Goal: Task Accomplishment & Management: Use online tool/utility

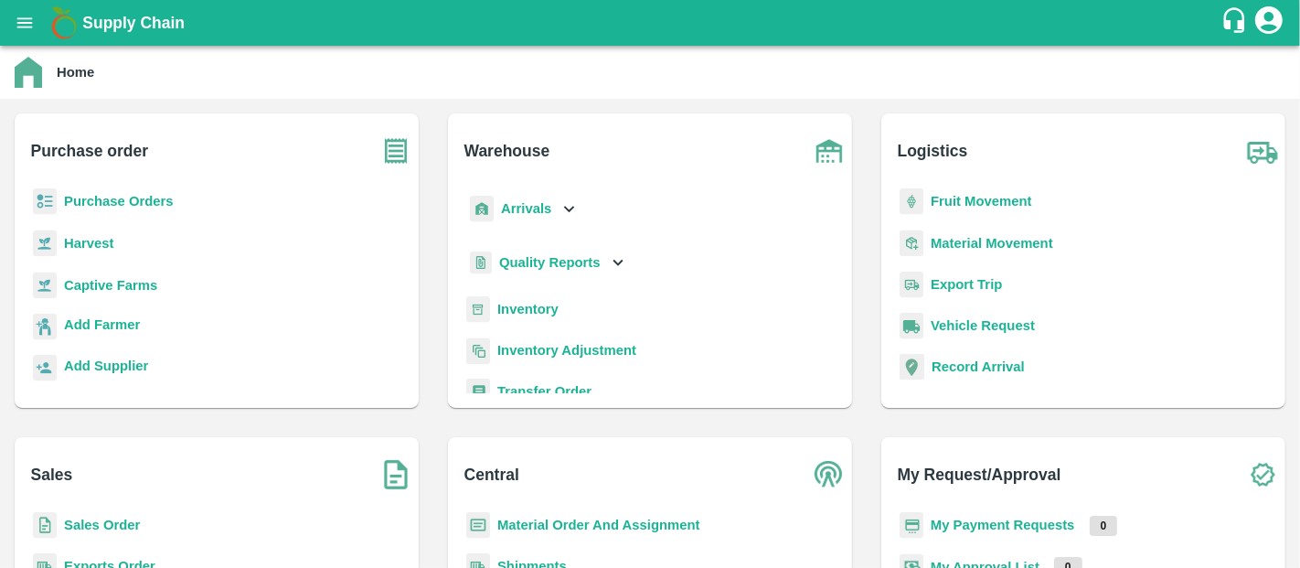
click at [544, 301] on p "Inventory" at bounding box center [527, 309] width 61 height 20
click at [546, 308] on b "Inventory" at bounding box center [527, 309] width 61 height 15
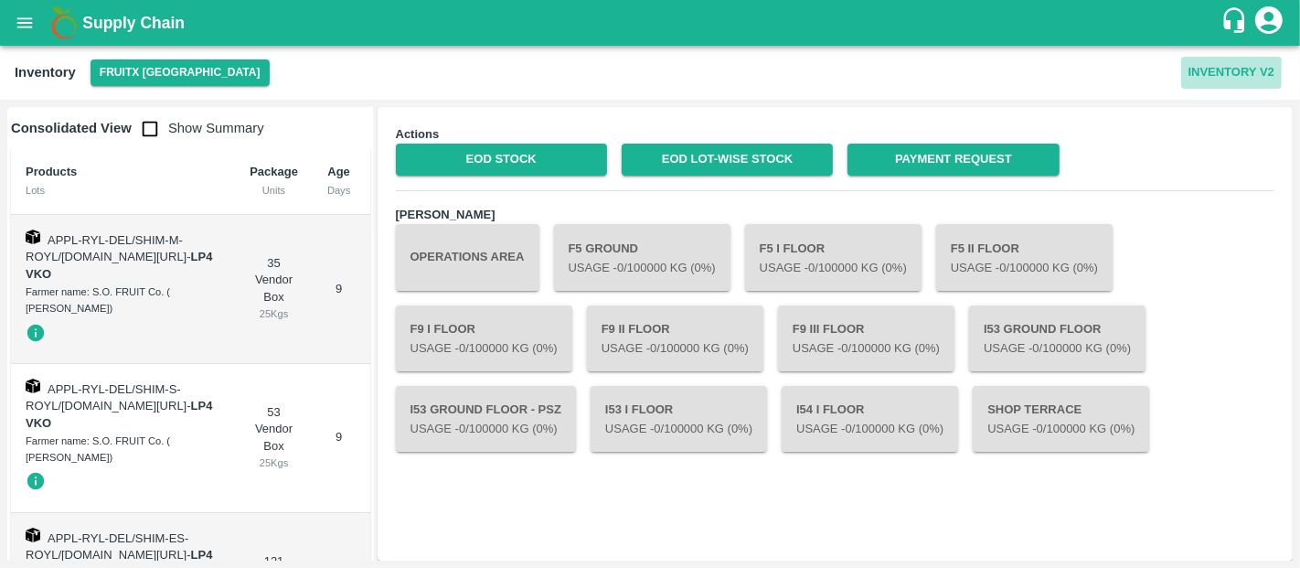
click at [1213, 69] on button "Inventory V2" at bounding box center [1231, 73] width 101 height 32
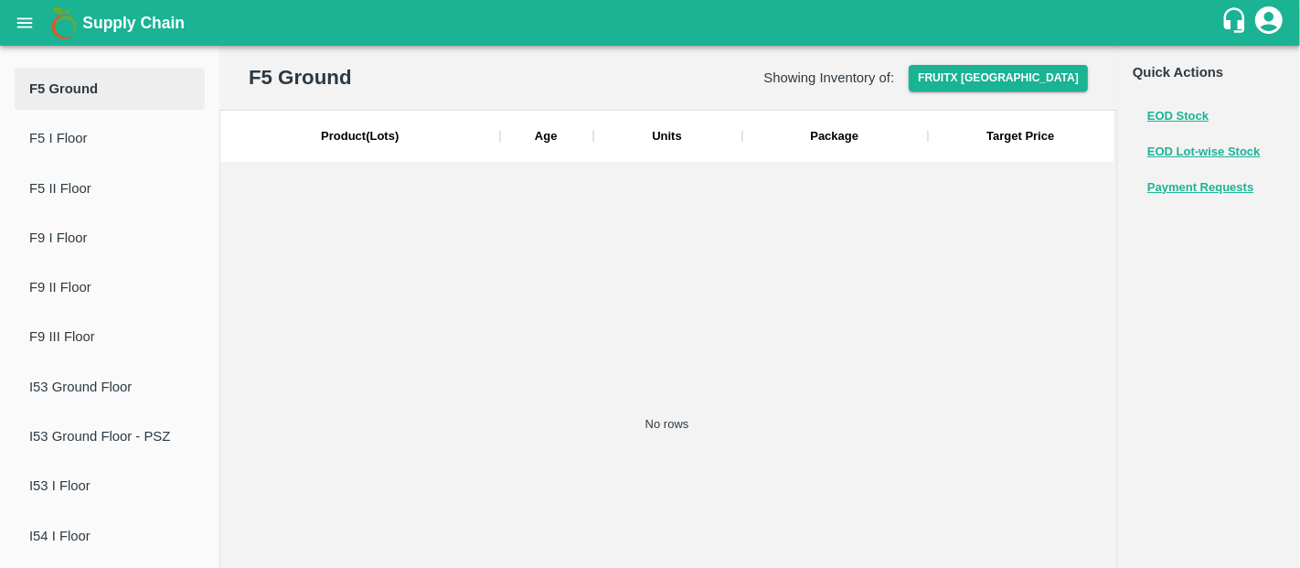
scroll to position [166, 0]
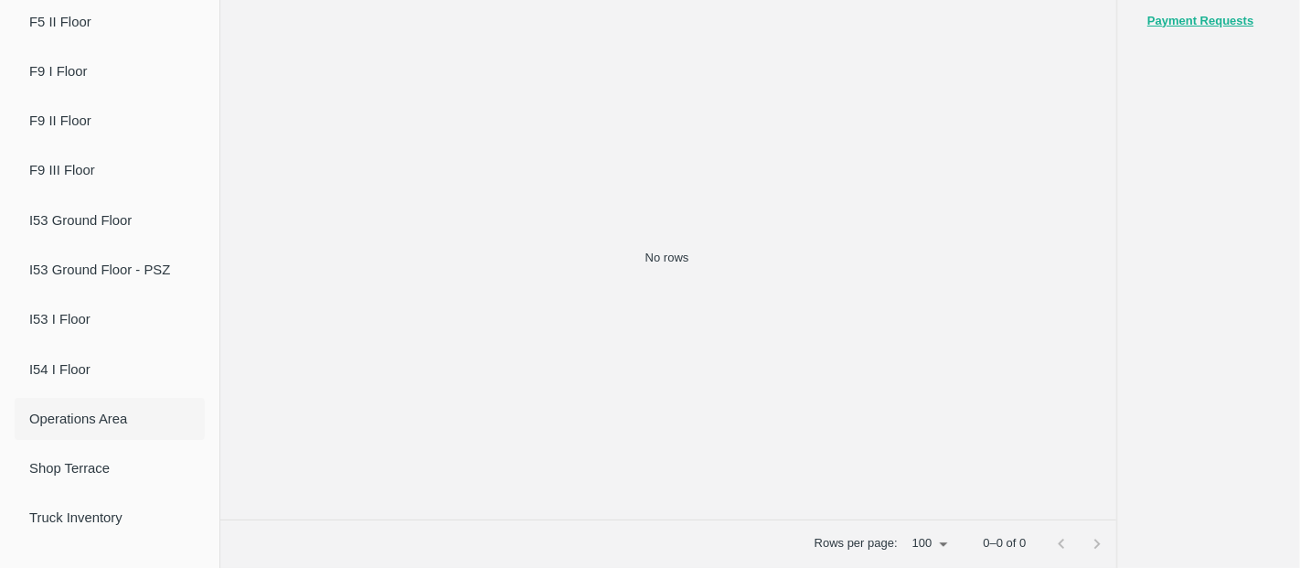
click at [94, 411] on span "Operations Area" at bounding box center [109, 419] width 161 height 20
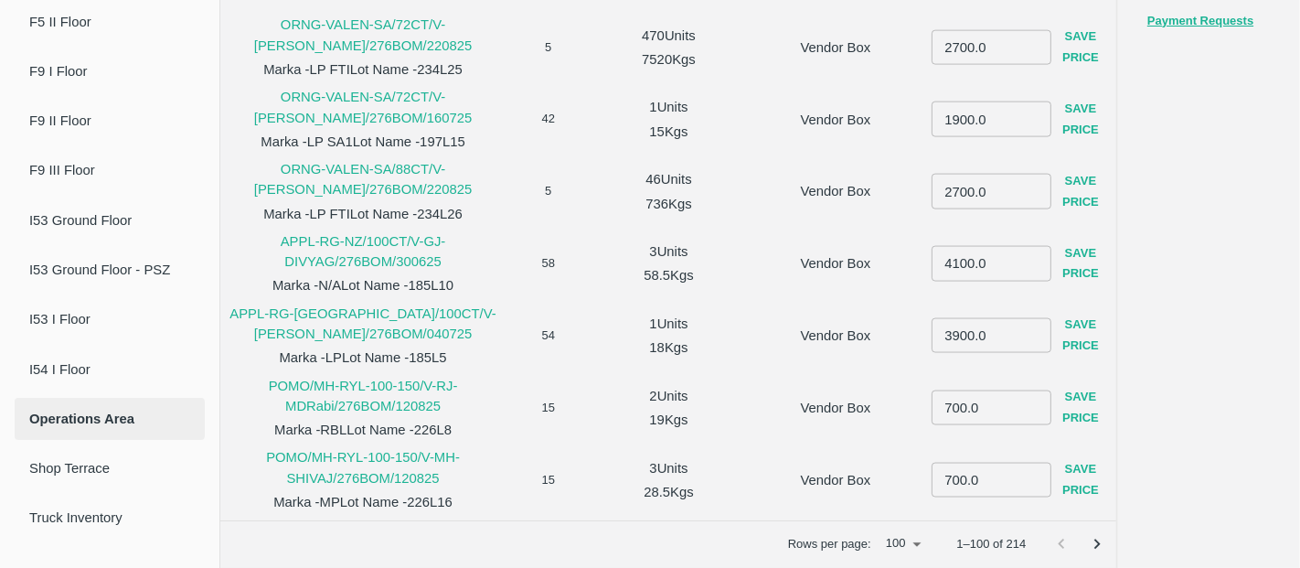
scroll to position [0, 0]
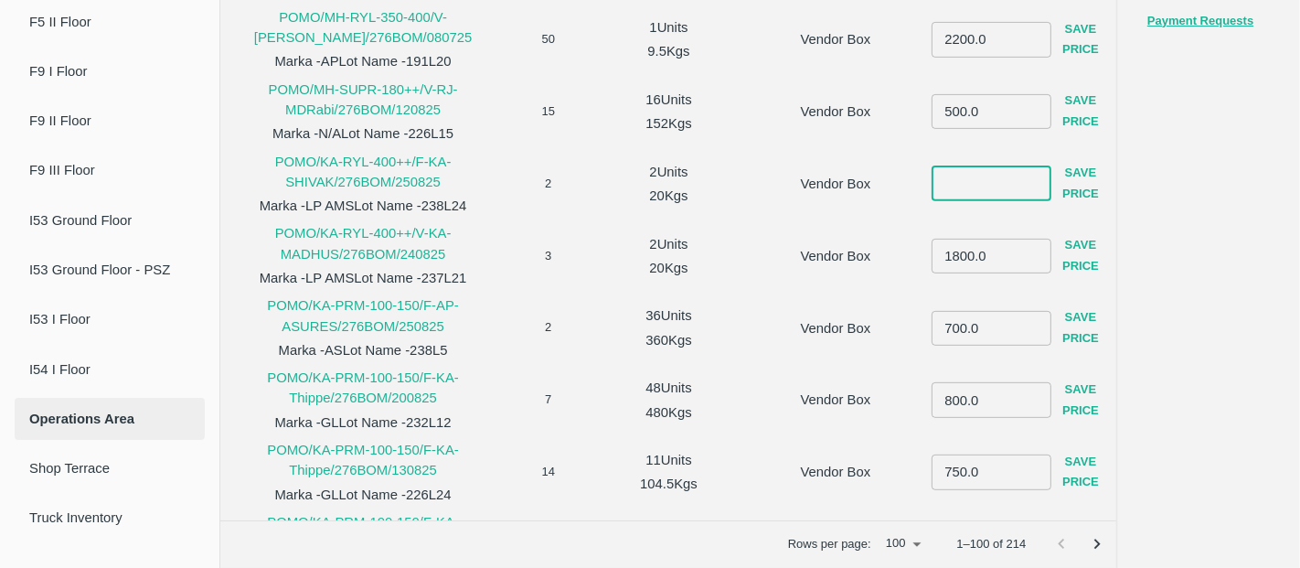
click at [957, 187] on input "number" at bounding box center [992, 183] width 120 height 35
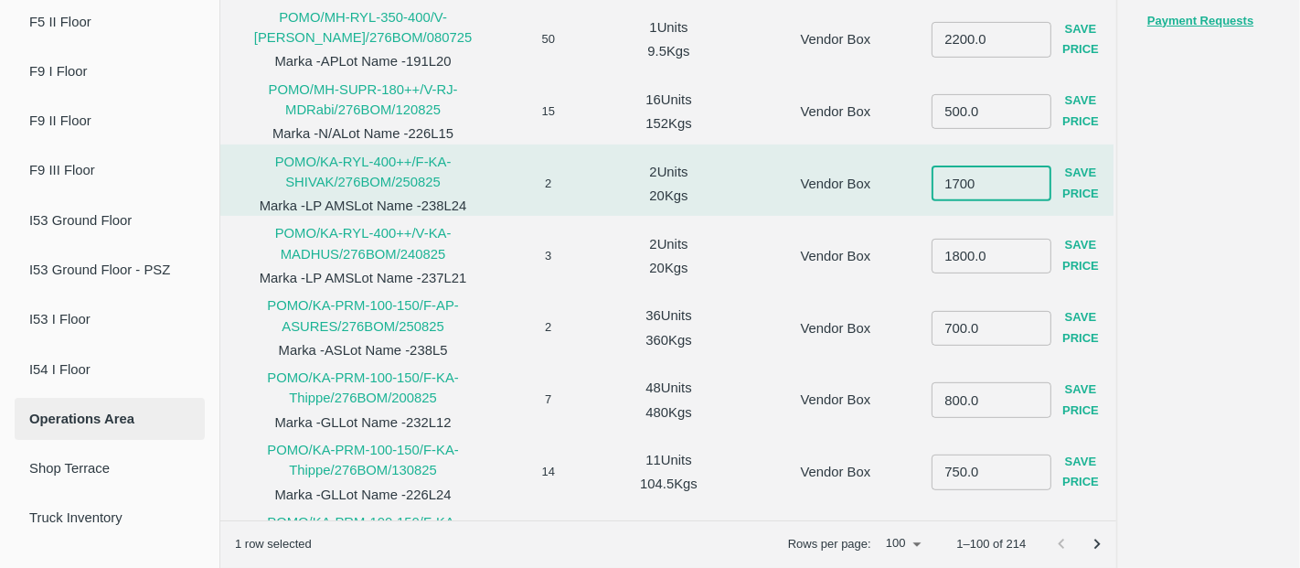
type input "1700"
click at [1077, 181] on button "Save Price" at bounding box center [1080, 184] width 59 height 53
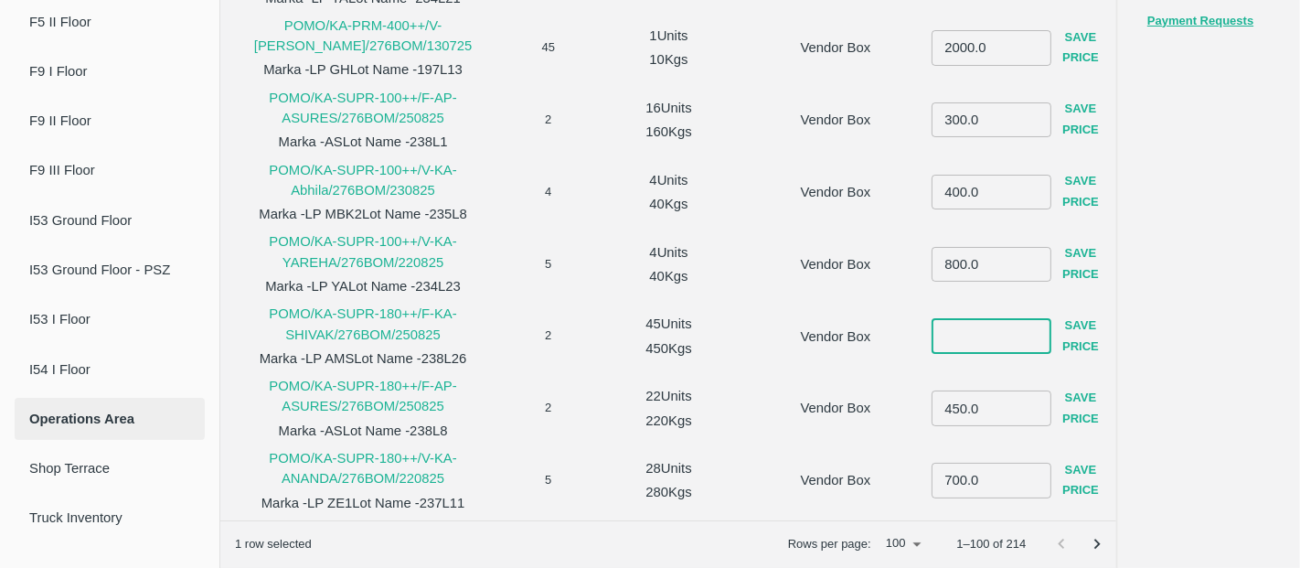
click at [956, 338] on input "number" at bounding box center [992, 335] width 120 height 35
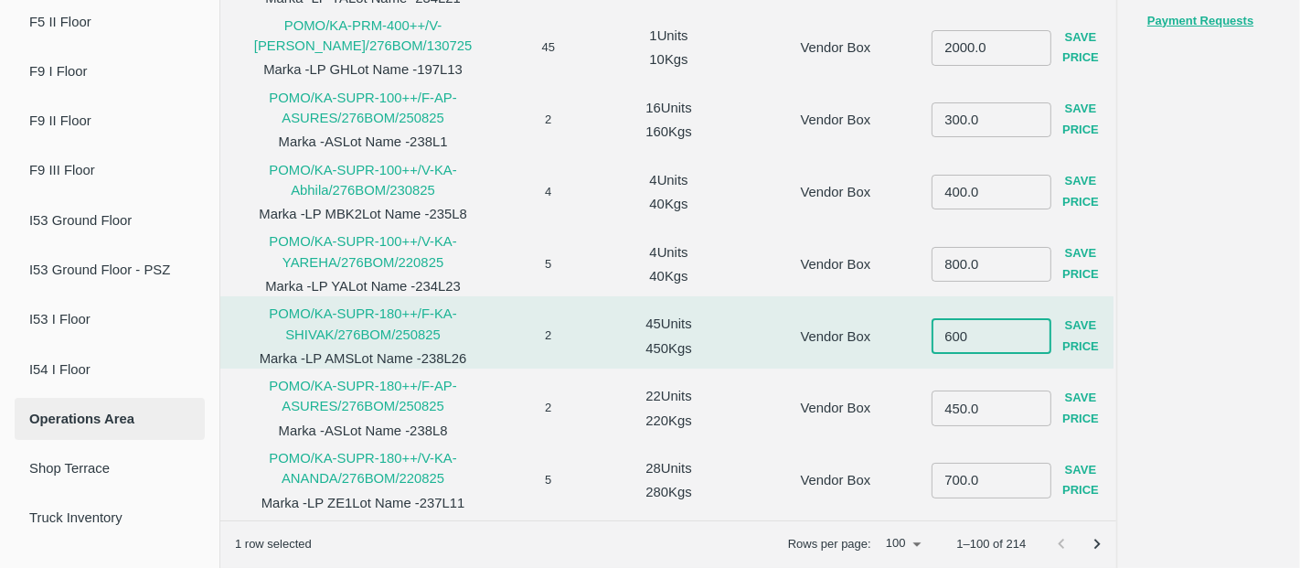
type input "600"
click at [1065, 332] on button "Save Price" at bounding box center [1080, 336] width 59 height 53
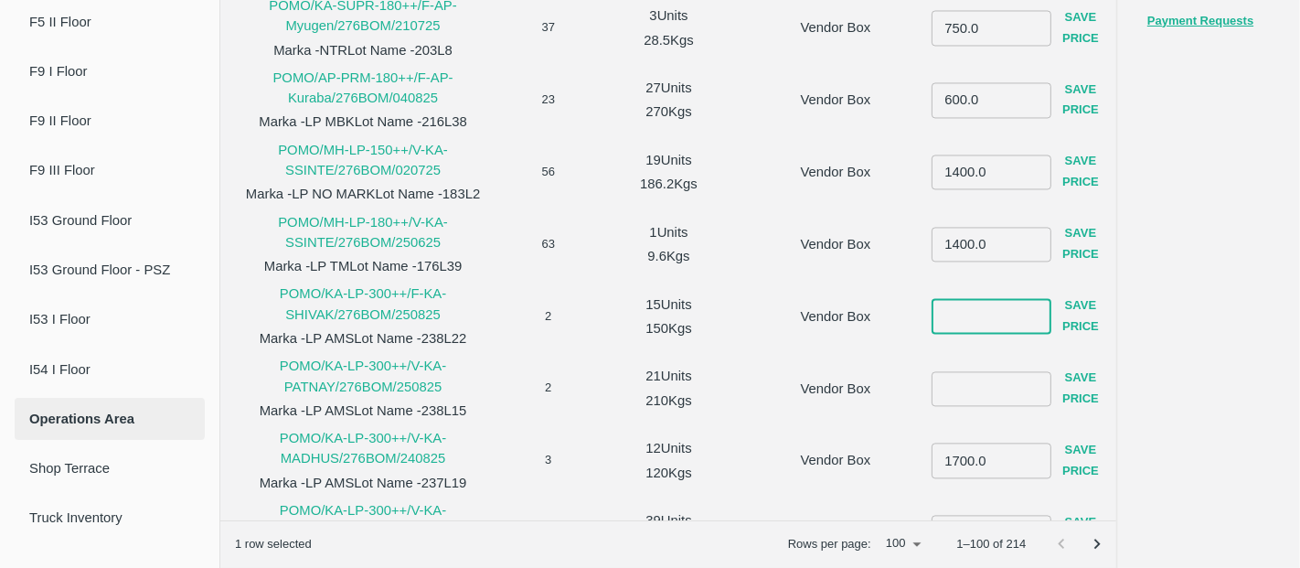
click at [976, 319] on input "number" at bounding box center [992, 316] width 120 height 35
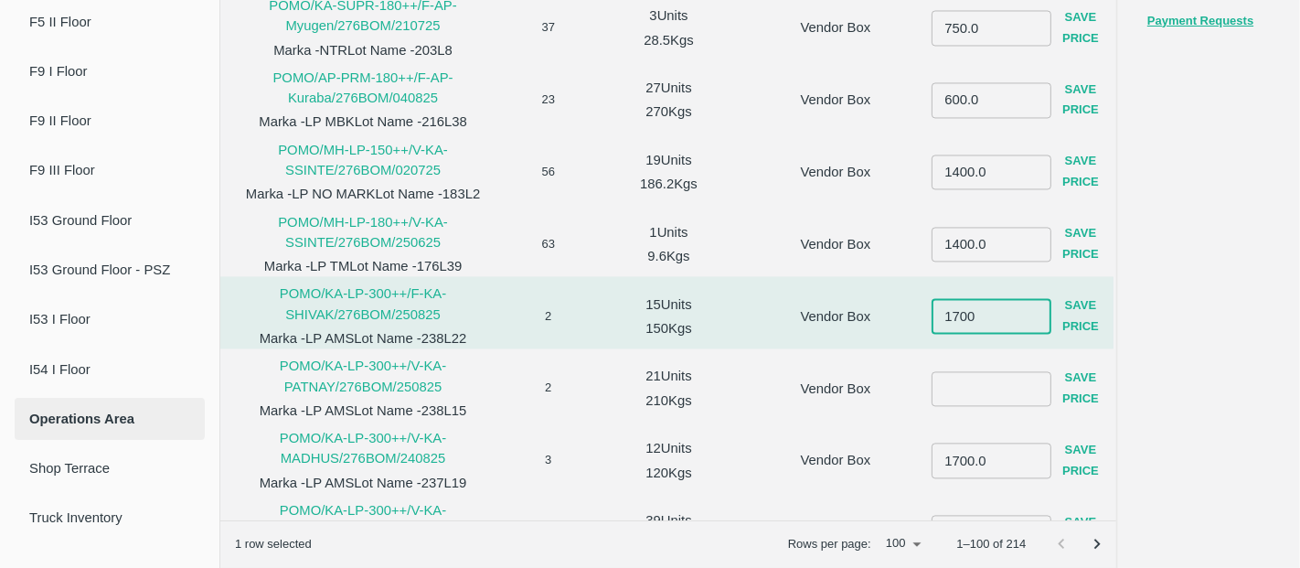
type input "1700"
click at [1072, 315] on button "Save Price" at bounding box center [1080, 316] width 59 height 53
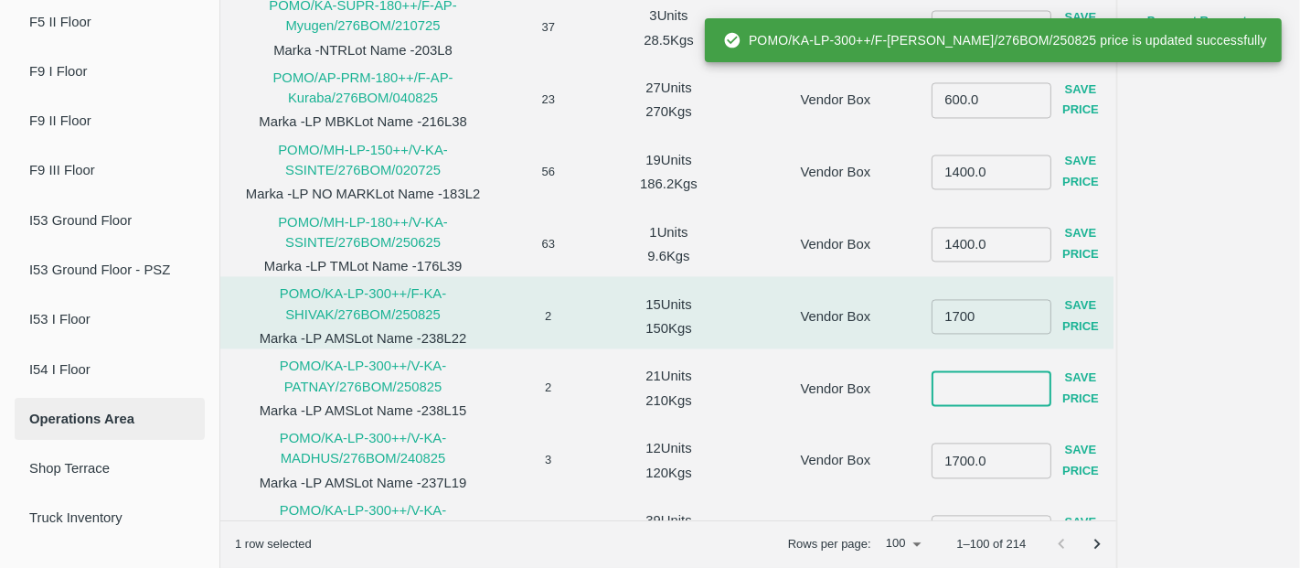
click at [1005, 389] on input "number" at bounding box center [992, 388] width 120 height 35
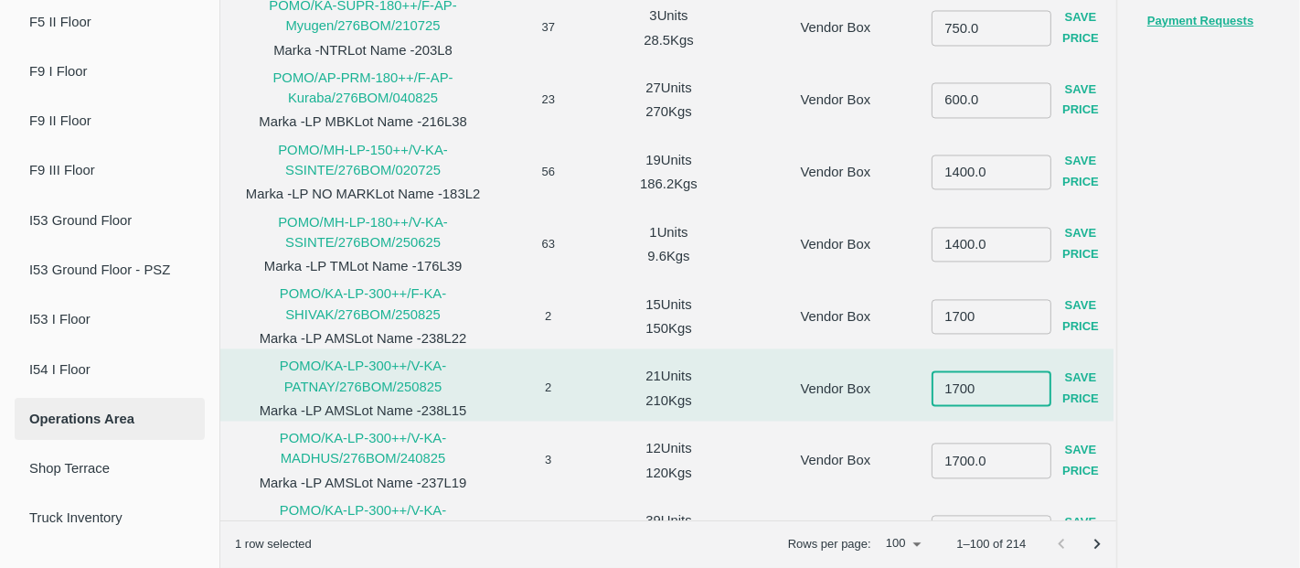
type input "1700"
click at [1078, 385] on button "Save Price" at bounding box center [1080, 388] width 59 height 53
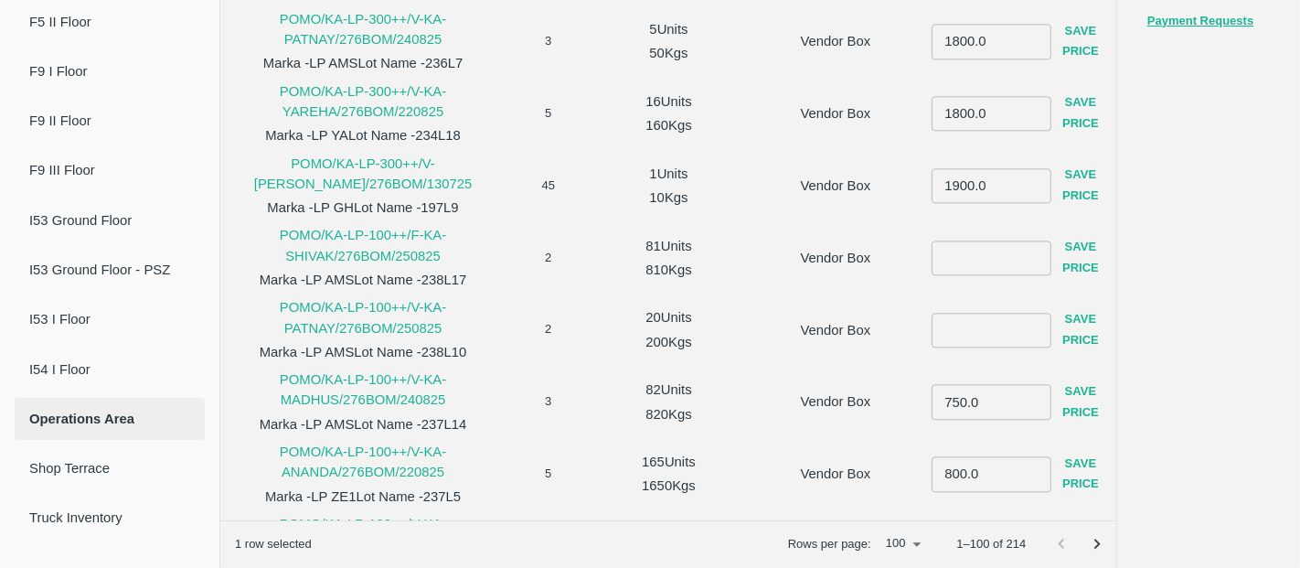
click at [933, 261] on input "number" at bounding box center [992, 257] width 120 height 35
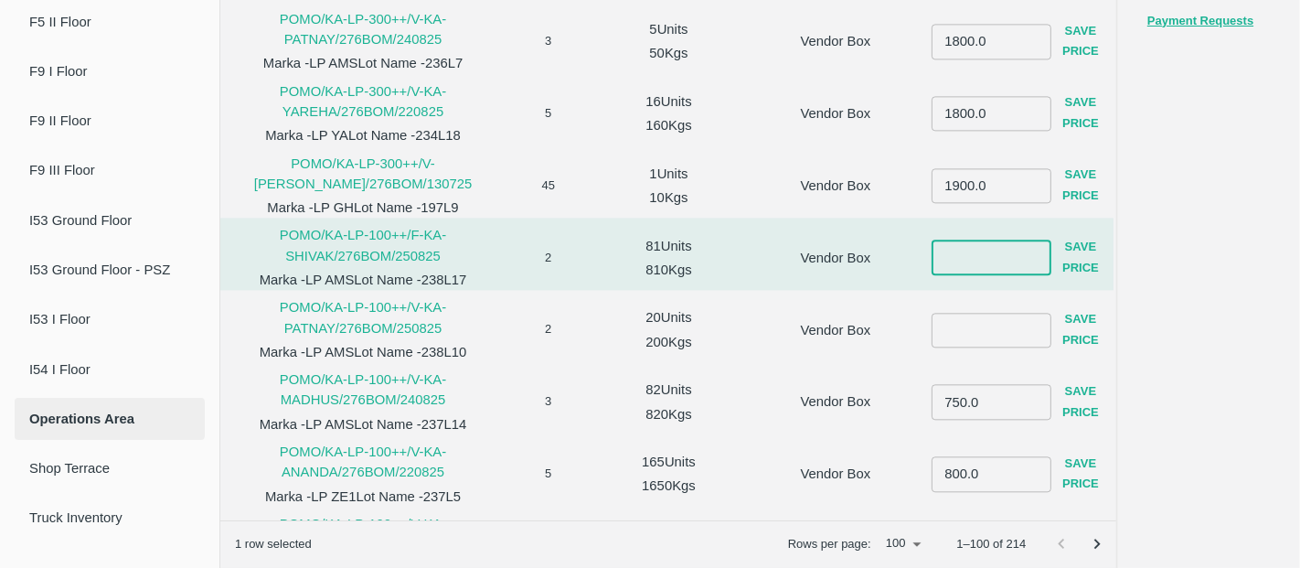
click at [933, 243] on input "number" at bounding box center [992, 257] width 120 height 35
click at [937, 247] on input "number" at bounding box center [992, 257] width 120 height 35
type input "8"
type input "700"
click at [1065, 260] on button "Save Price" at bounding box center [1080, 257] width 59 height 53
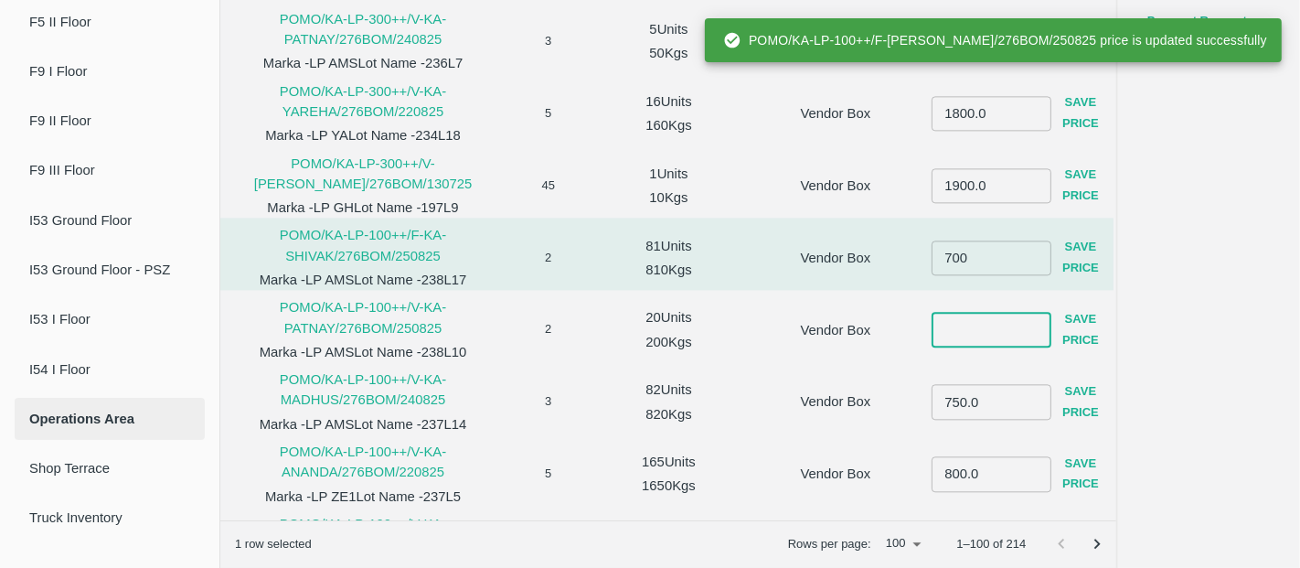
click at [957, 336] on input "number" at bounding box center [992, 330] width 120 height 35
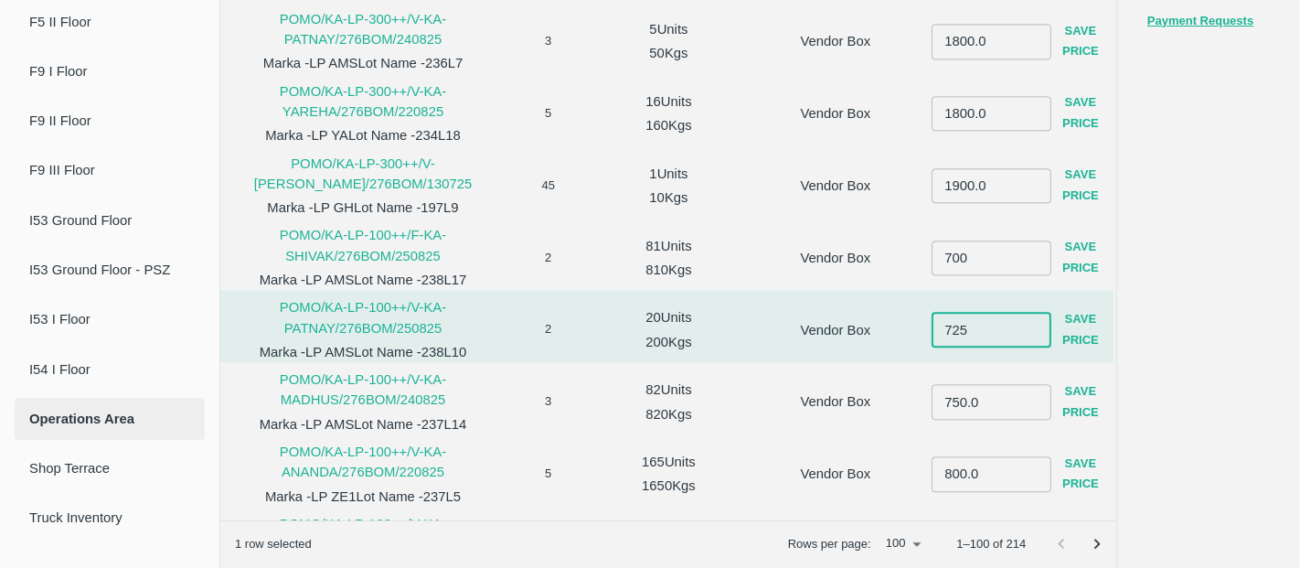
type input "725"
click at [1088, 326] on button "Save Price" at bounding box center [1080, 330] width 59 height 53
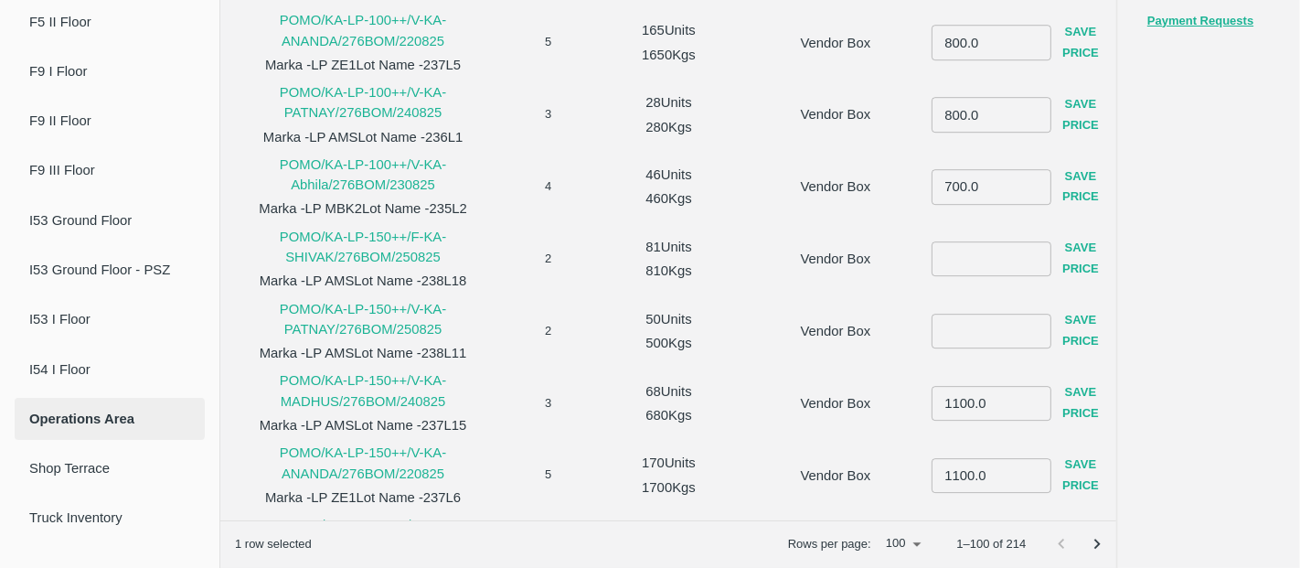
scroll to position [5120, 0]
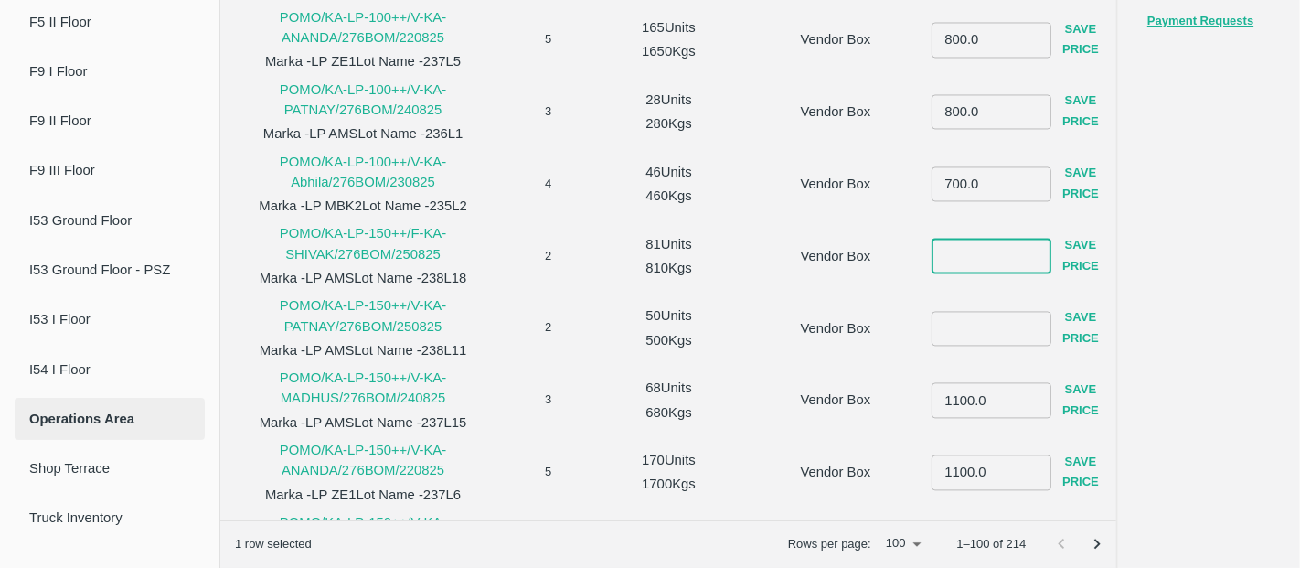
click at [969, 247] on input "number" at bounding box center [992, 256] width 120 height 35
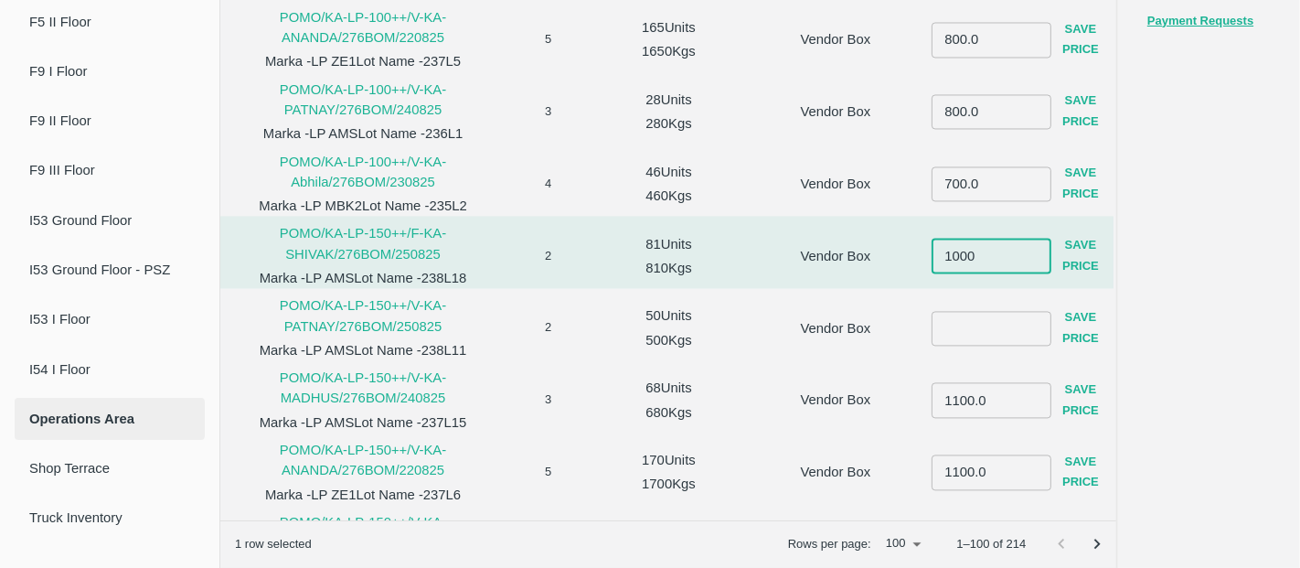
type input "1000"
click at [1072, 258] on button "Save Price" at bounding box center [1080, 256] width 59 height 53
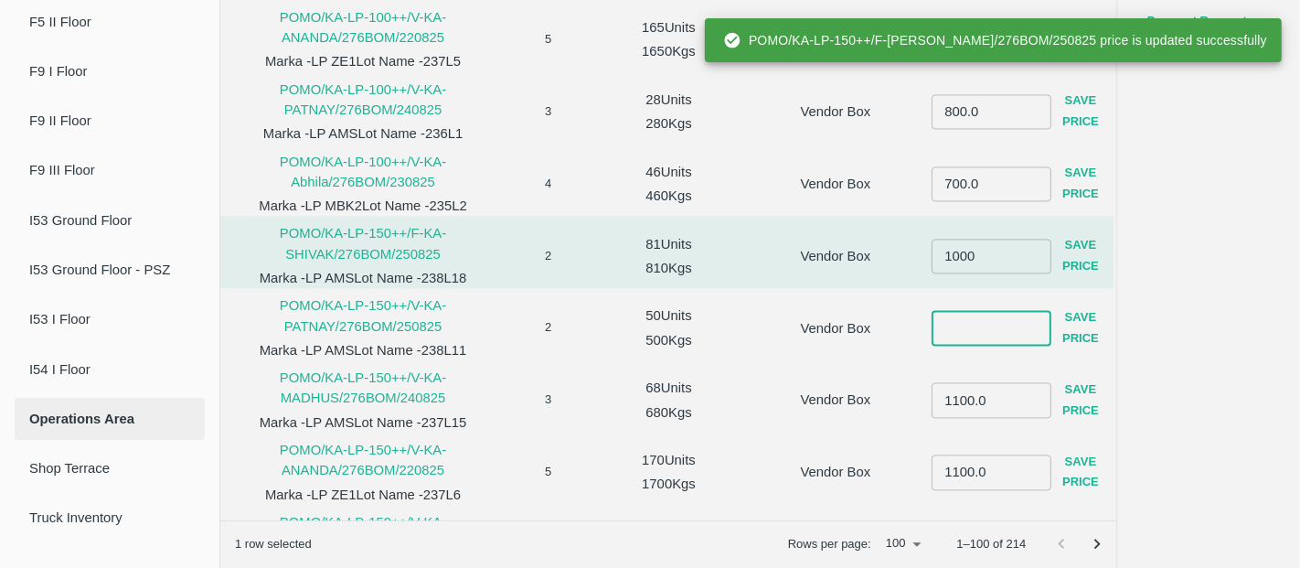
click at [986, 324] on input "number" at bounding box center [992, 328] width 120 height 35
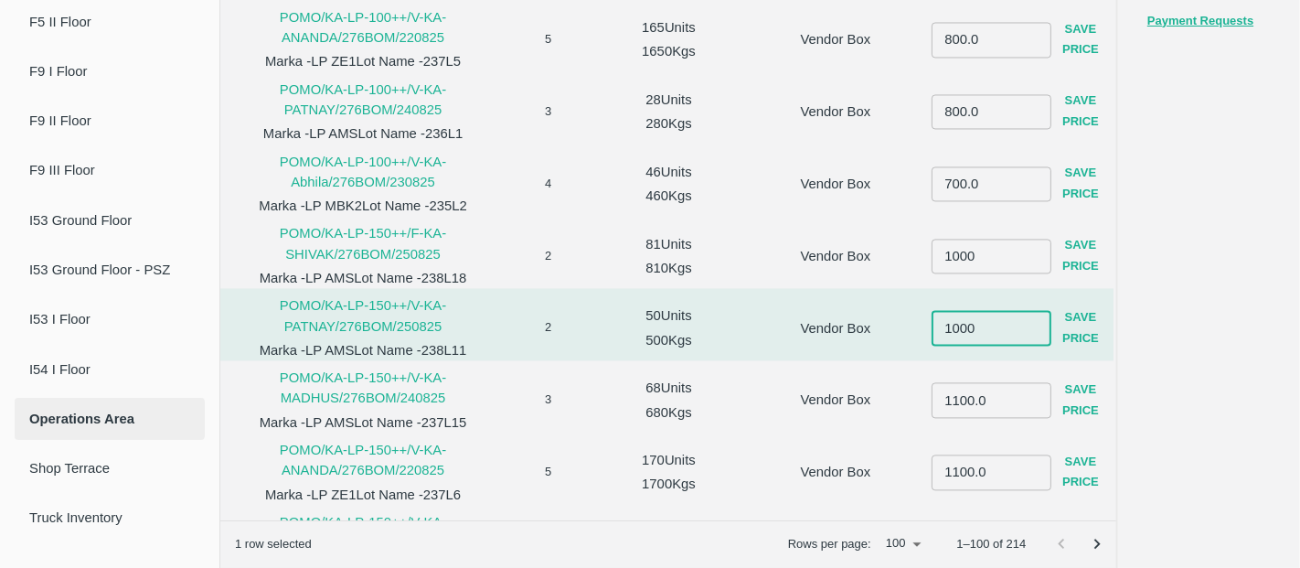
type input "1000"
click at [1071, 320] on button "Save Price" at bounding box center [1080, 328] width 59 height 53
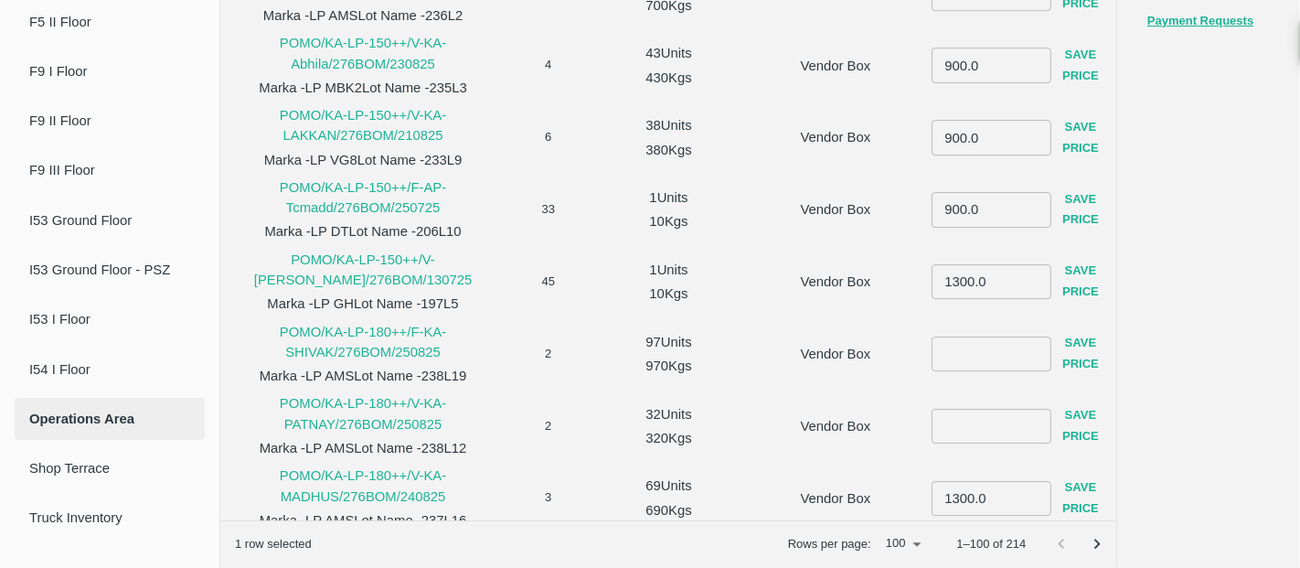
scroll to position [5594, 0]
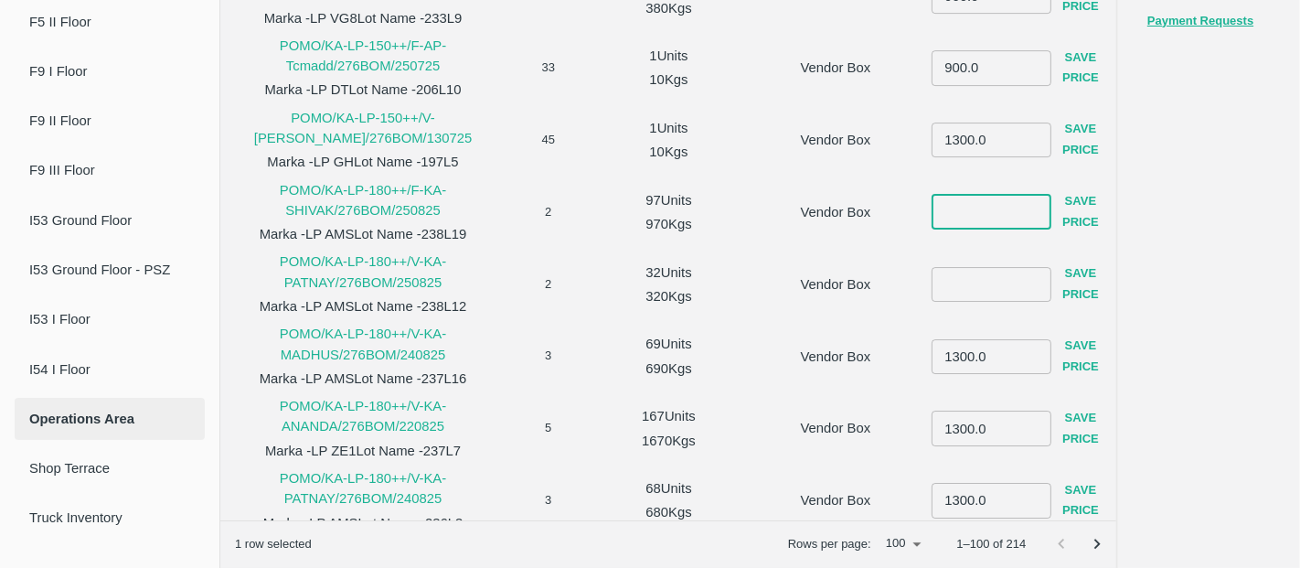
click at [945, 213] on input "number" at bounding box center [992, 212] width 120 height 35
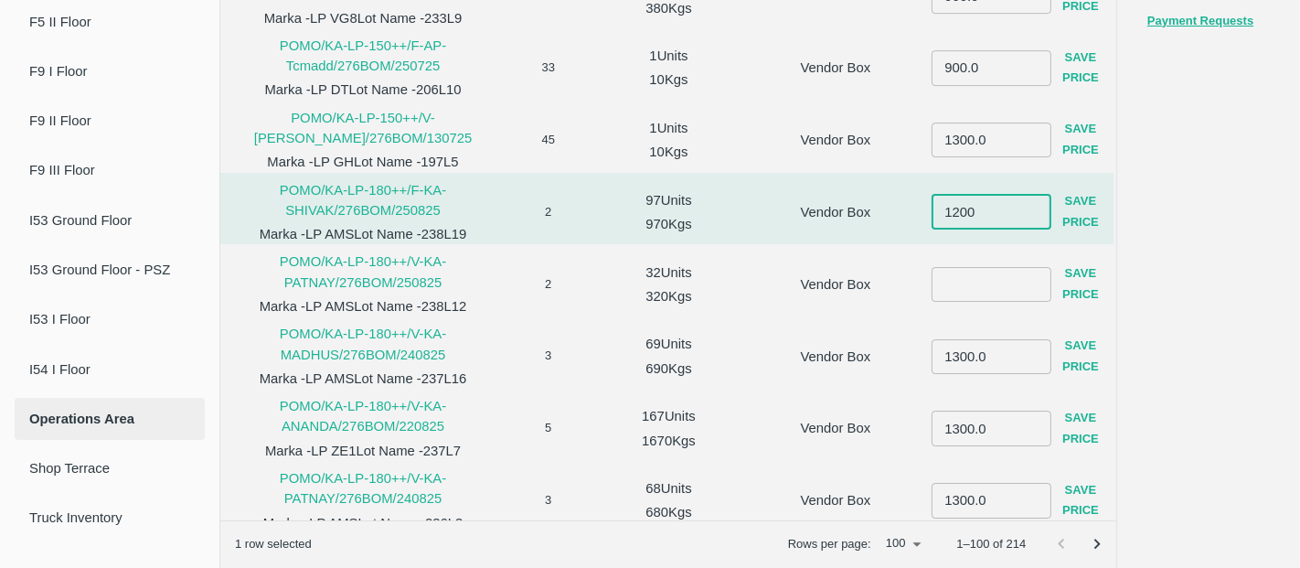
type input "1200"
click at [1062, 215] on button "Save Price" at bounding box center [1080, 212] width 59 height 53
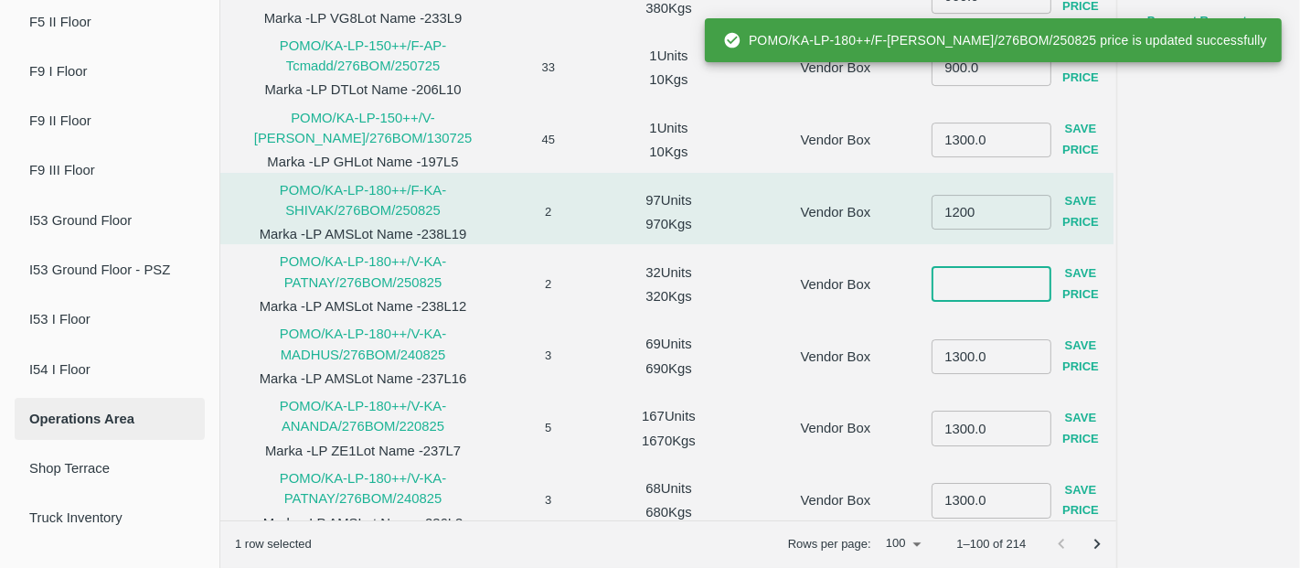
click at [960, 283] on input "number" at bounding box center [992, 284] width 120 height 35
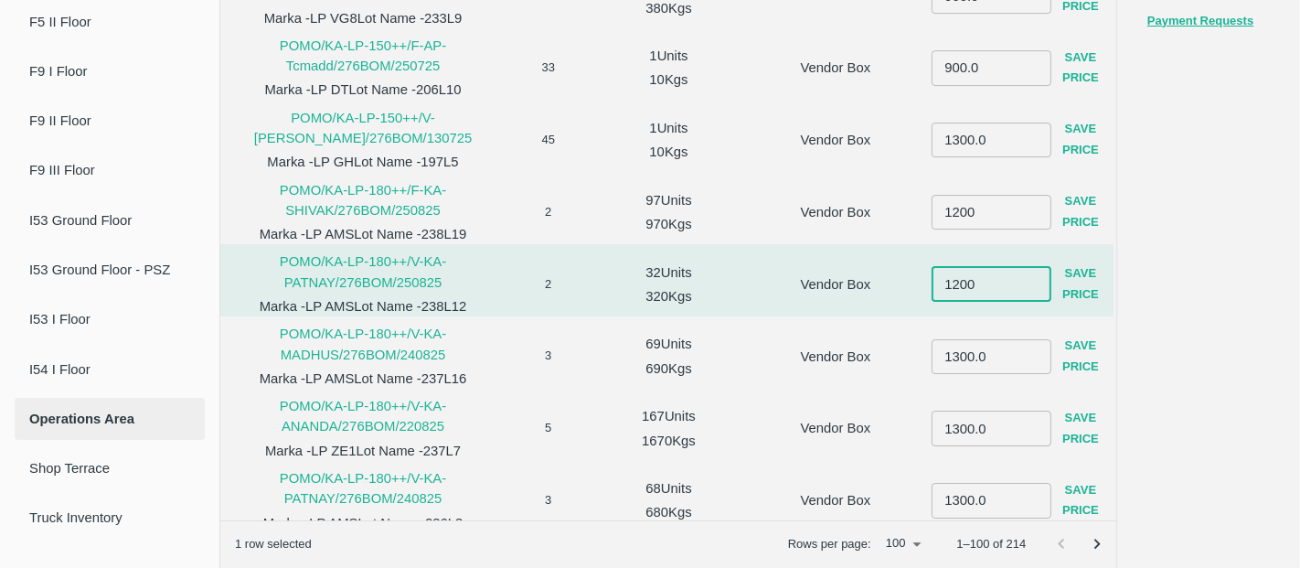
type input "1200"
click at [1065, 283] on button "Save Price" at bounding box center [1080, 284] width 59 height 53
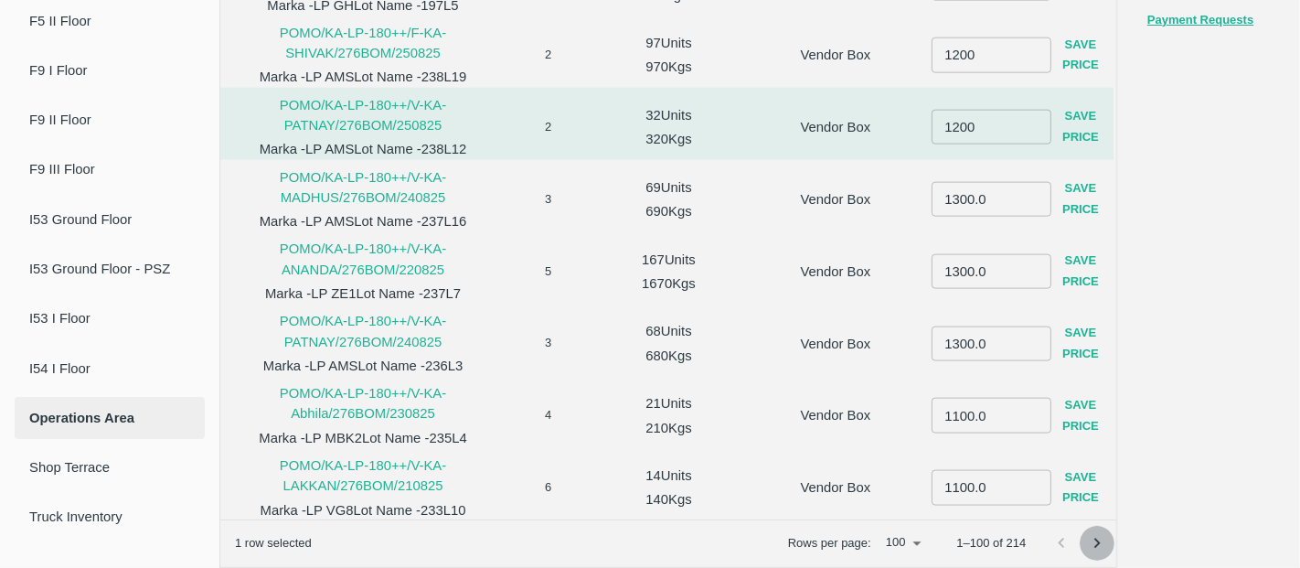
click at [1096, 545] on icon "Go to next page" at bounding box center [1097, 543] width 20 height 20
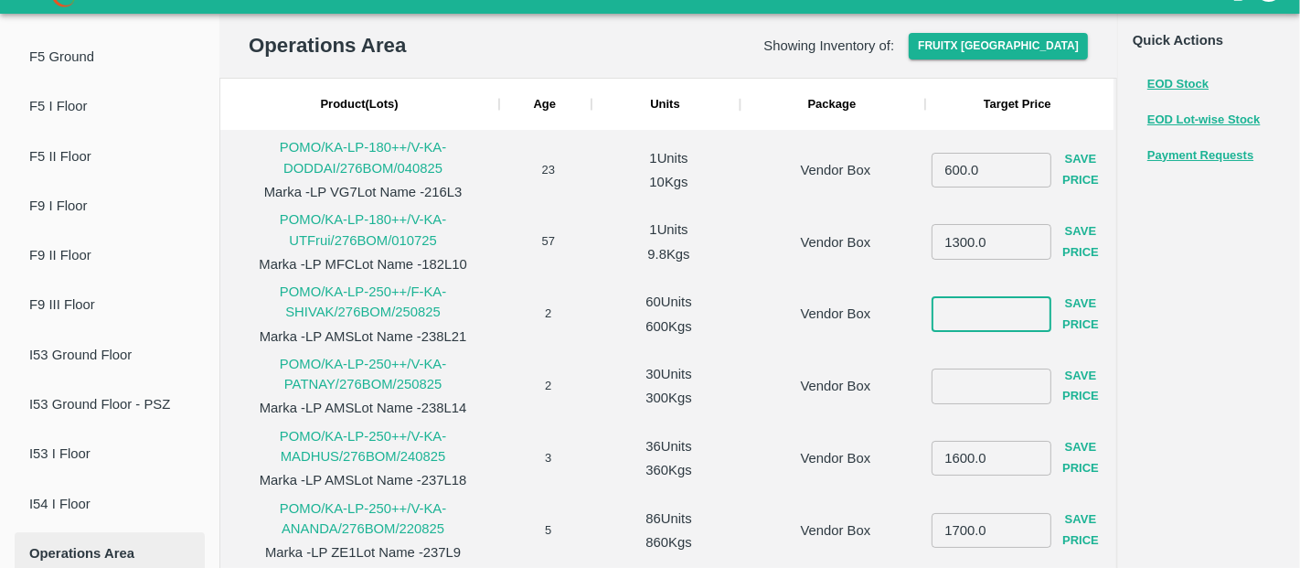
click at [960, 325] on input "number" at bounding box center [992, 313] width 120 height 35
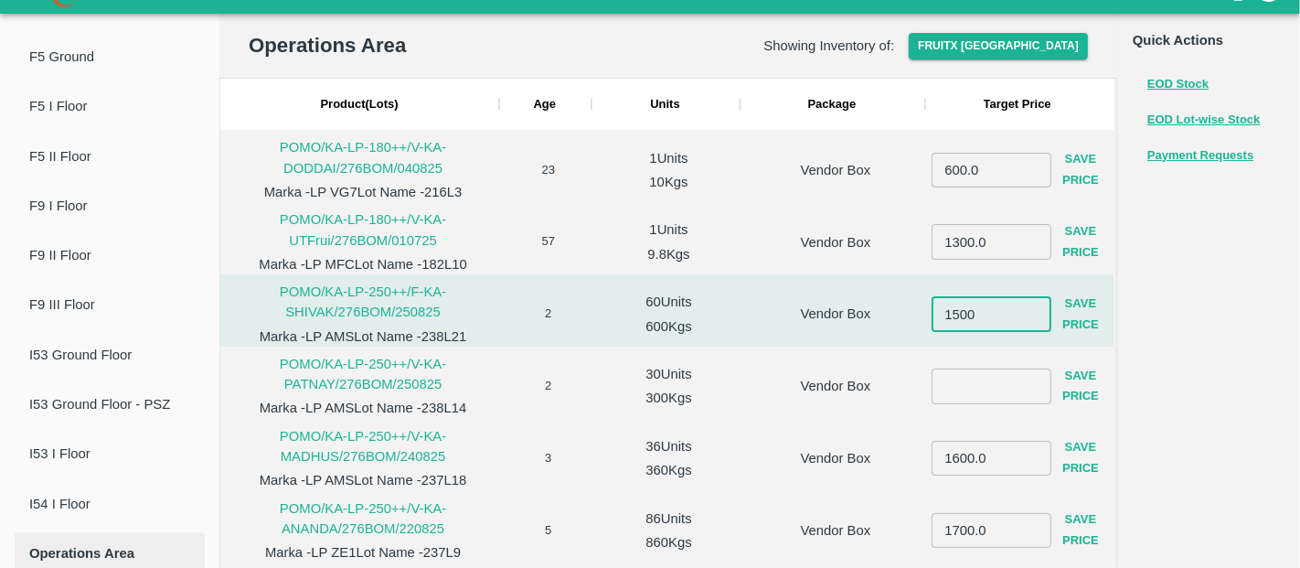
type input "1500"
click at [1076, 320] on button "Save Price" at bounding box center [1080, 314] width 59 height 53
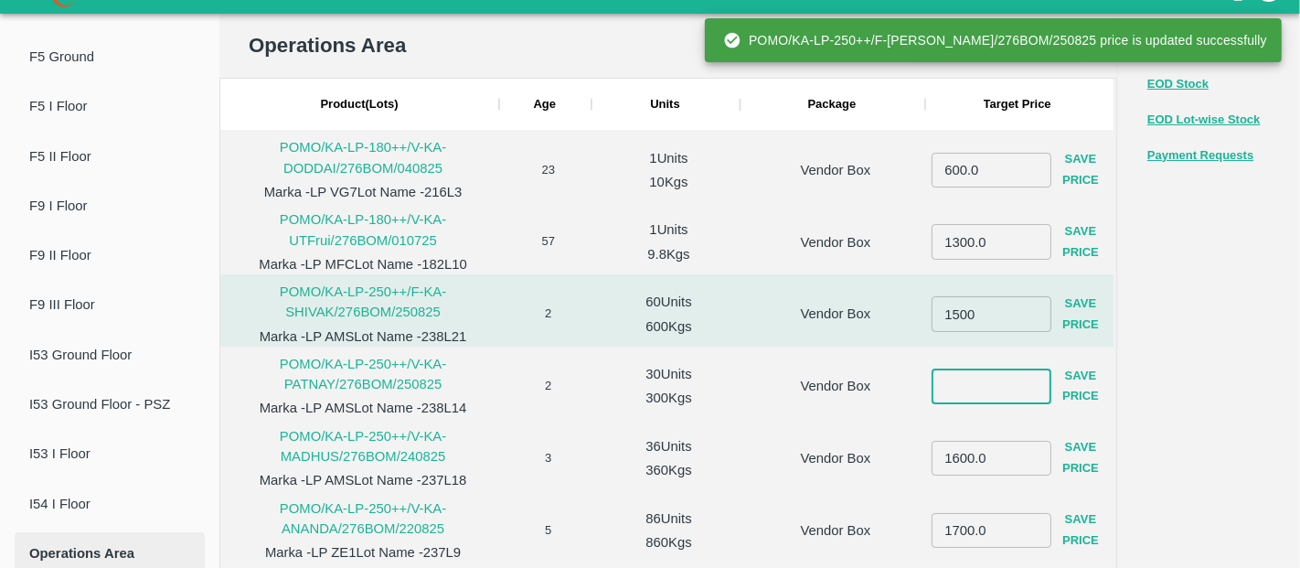
click at [944, 375] on input "number" at bounding box center [992, 385] width 120 height 35
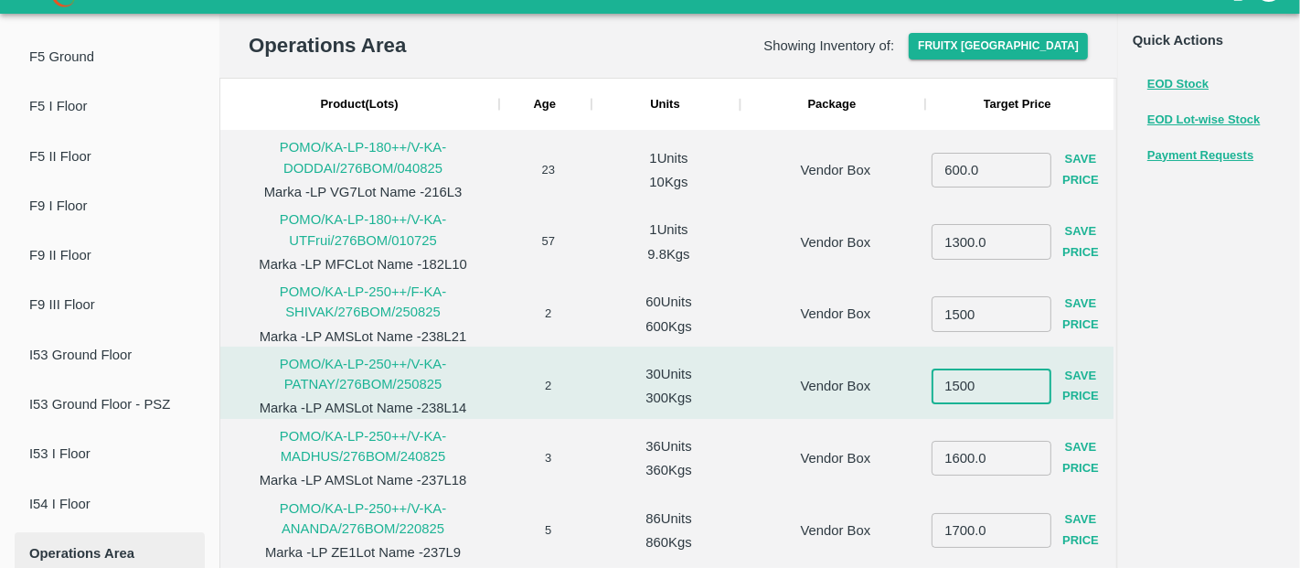
type input "1500"
click at [1079, 379] on button "Save Price" at bounding box center [1080, 386] width 59 height 53
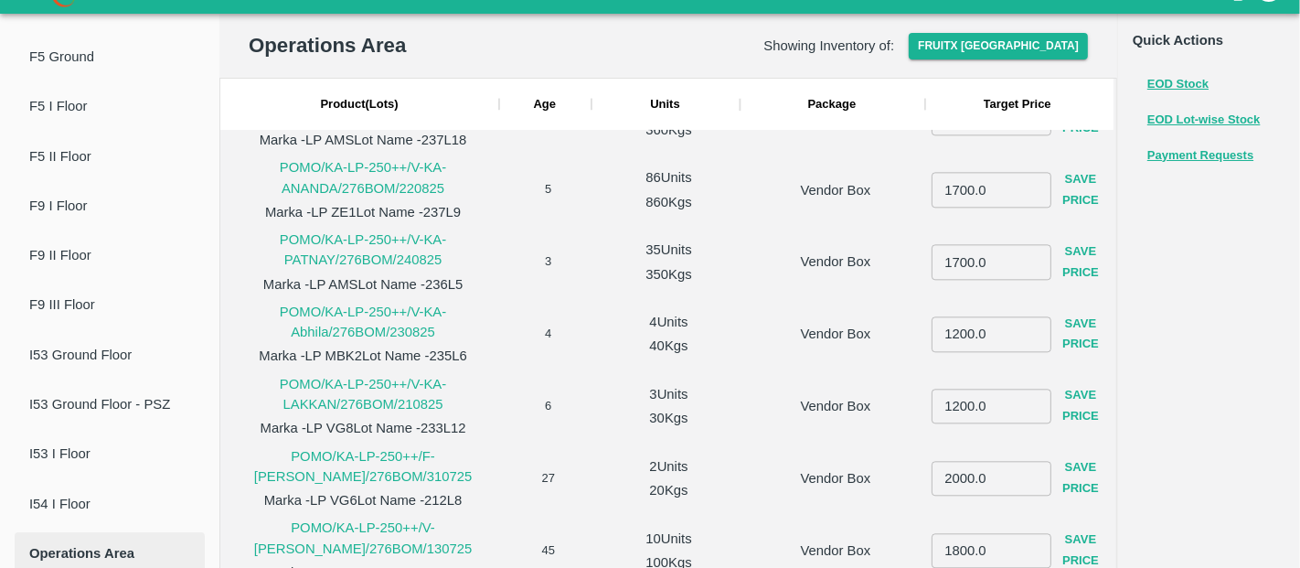
scroll to position [341, 0]
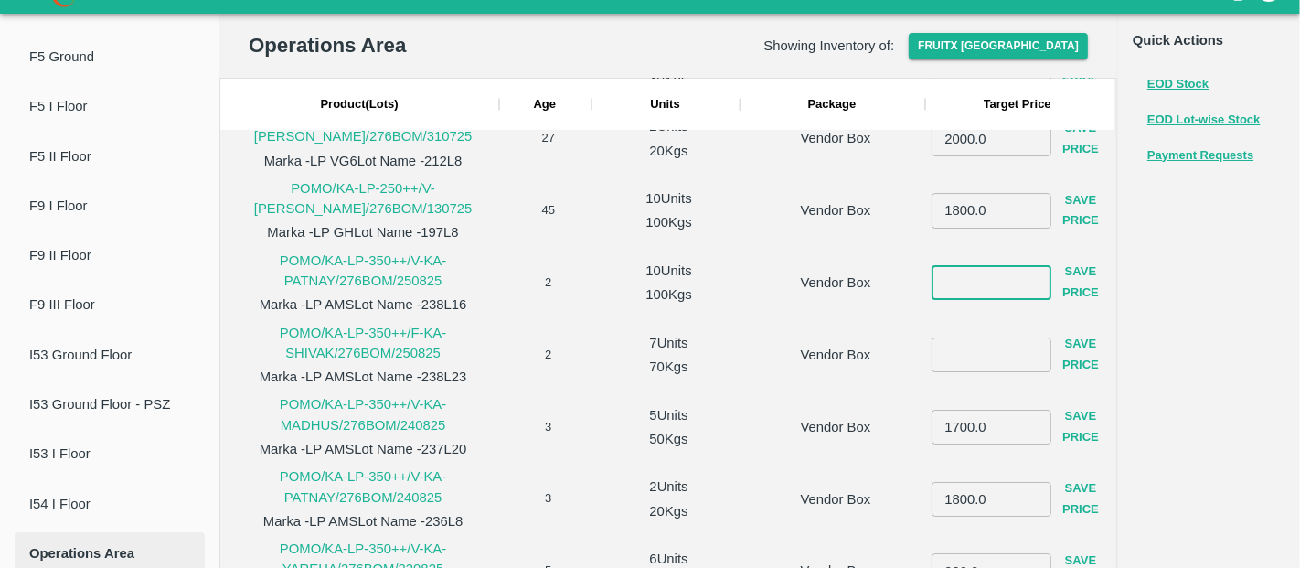
click at [977, 283] on input "number" at bounding box center [992, 282] width 120 height 35
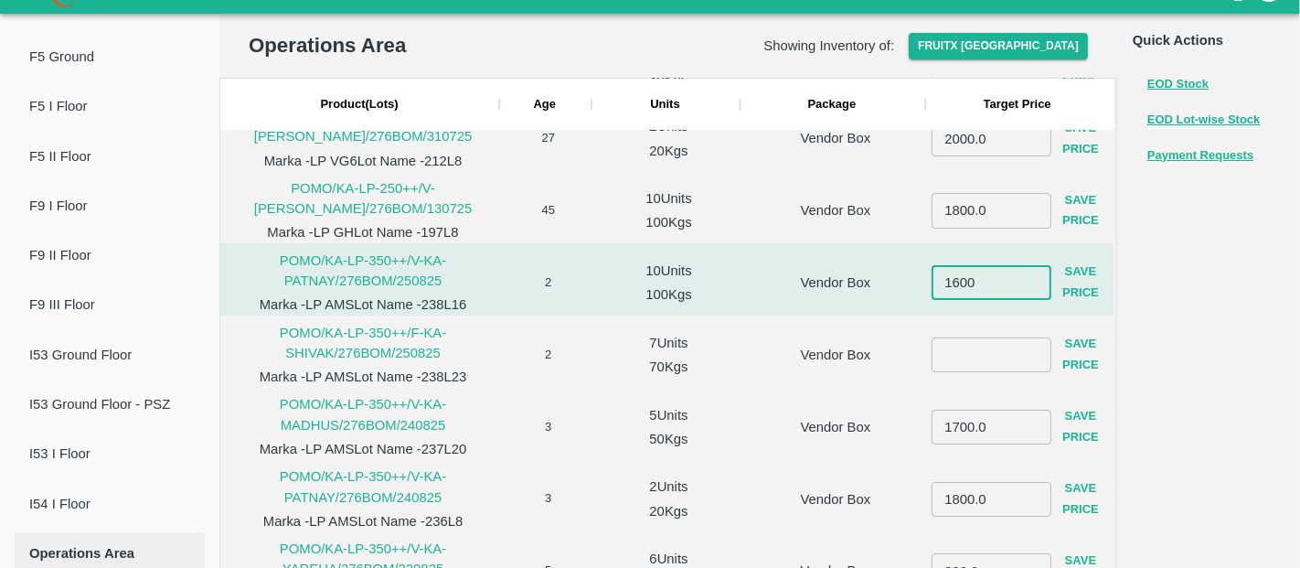
type input "1600"
click at [1079, 272] on button "Save Price" at bounding box center [1080, 283] width 59 height 53
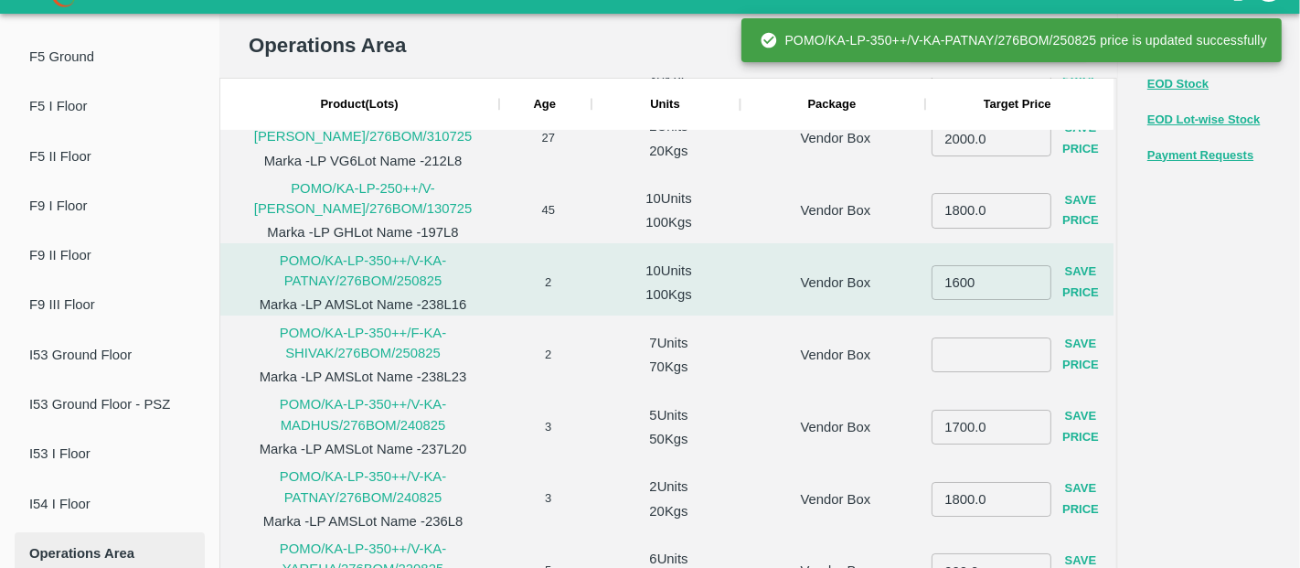
click at [943, 350] on input "number" at bounding box center [992, 354] width 120 height 35
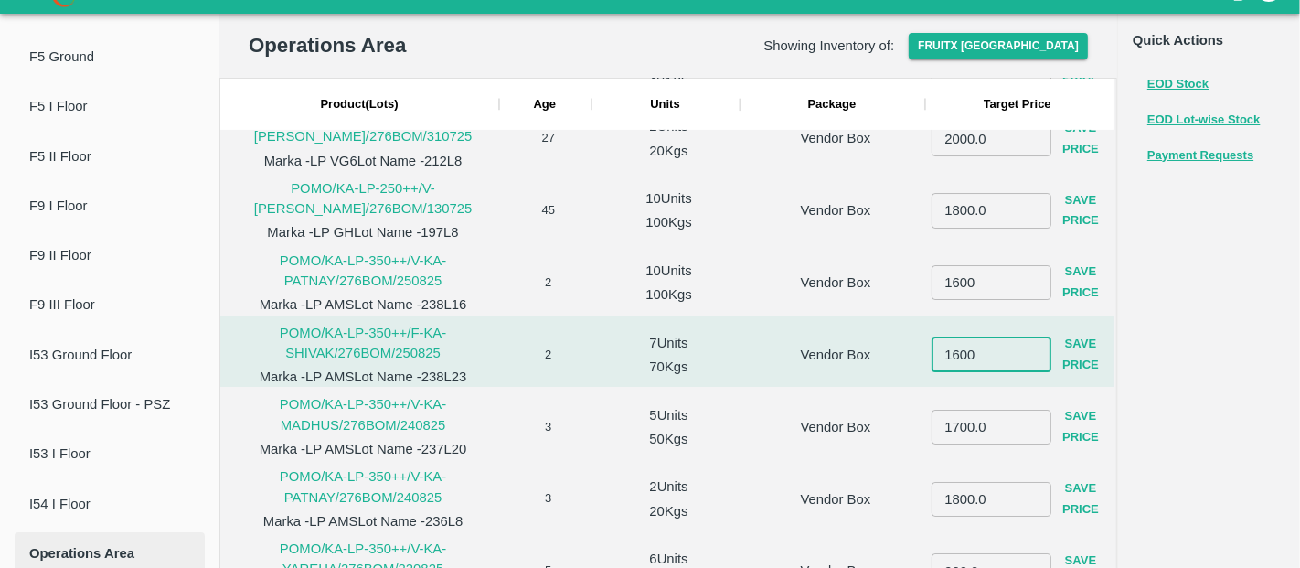
type input "1600"
click at [1077, 359] on button "Save Price" at bounding box center [1080, 354] width 59 height 53
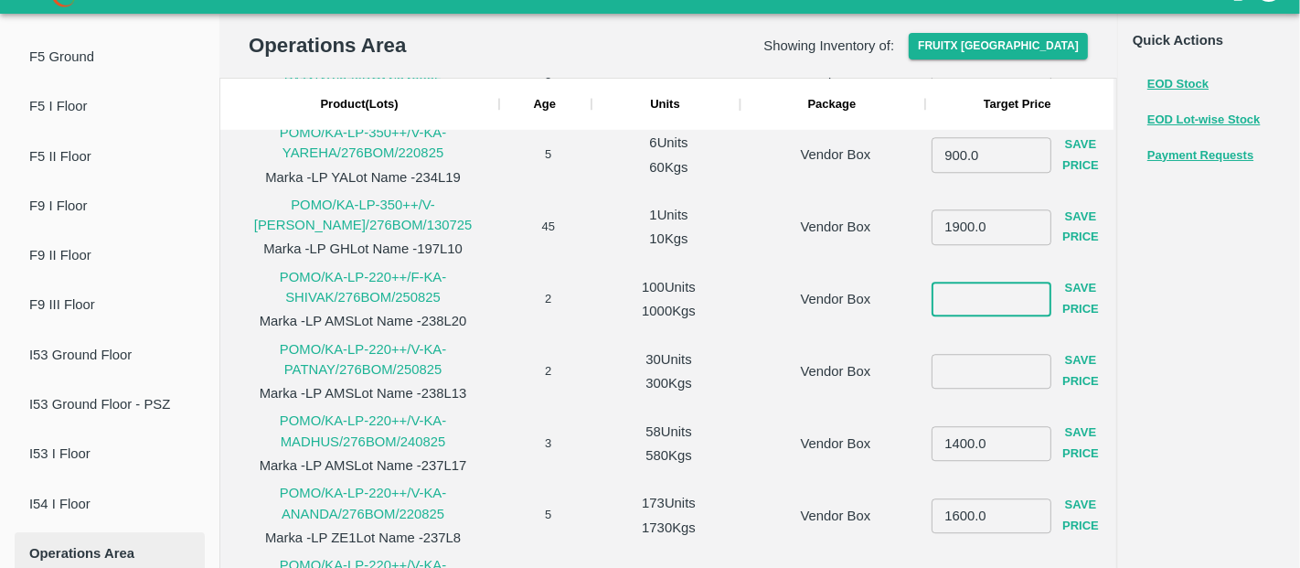
click at [966, 311] on input "number" at bounding box center [992, 299] width 120 height 35
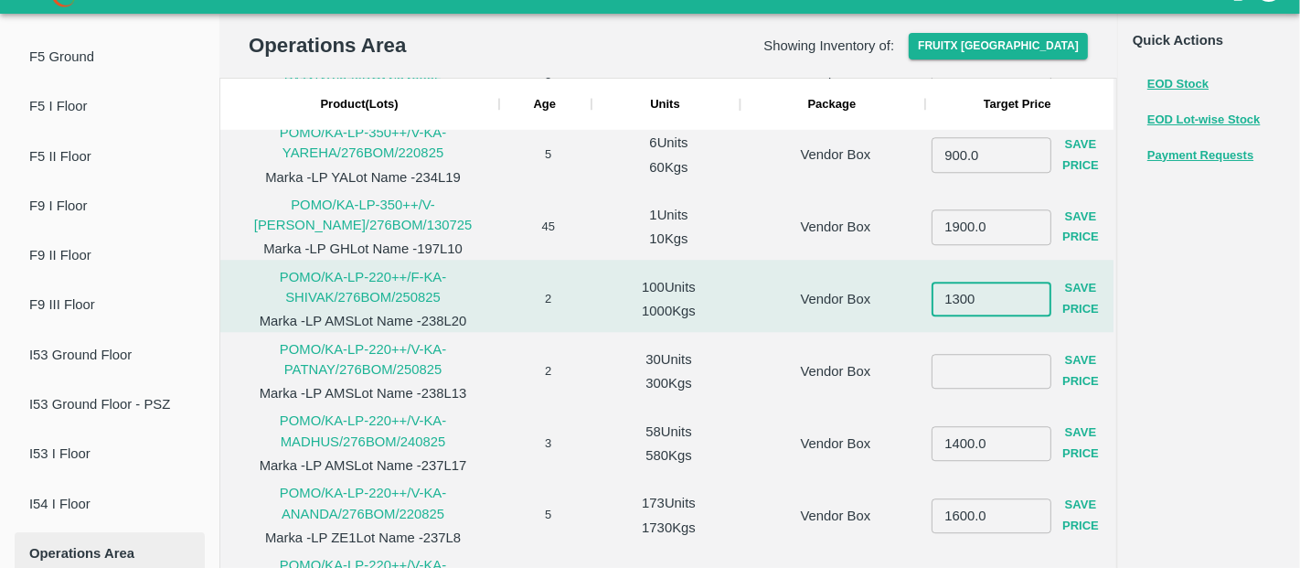
type input "1300"
click at [1074, 310] on button "Save Price" at bounding box center [1080, 299] width 59 height 53
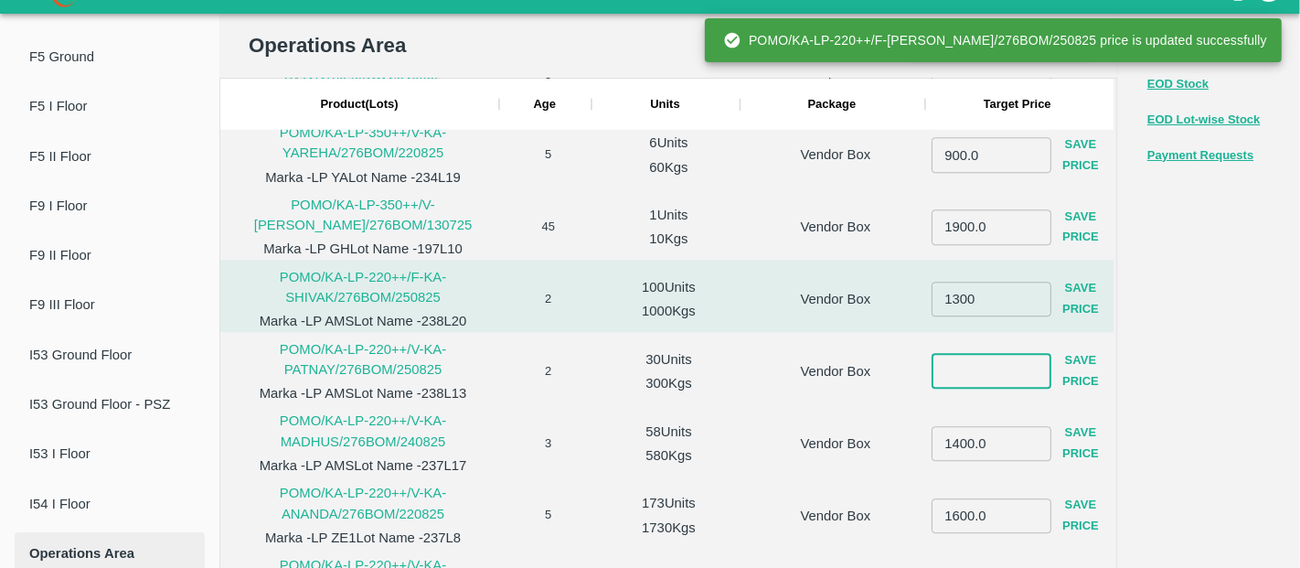
click at [982, 359] on input "number" at bounding box center [992, 371] width 120 height 35
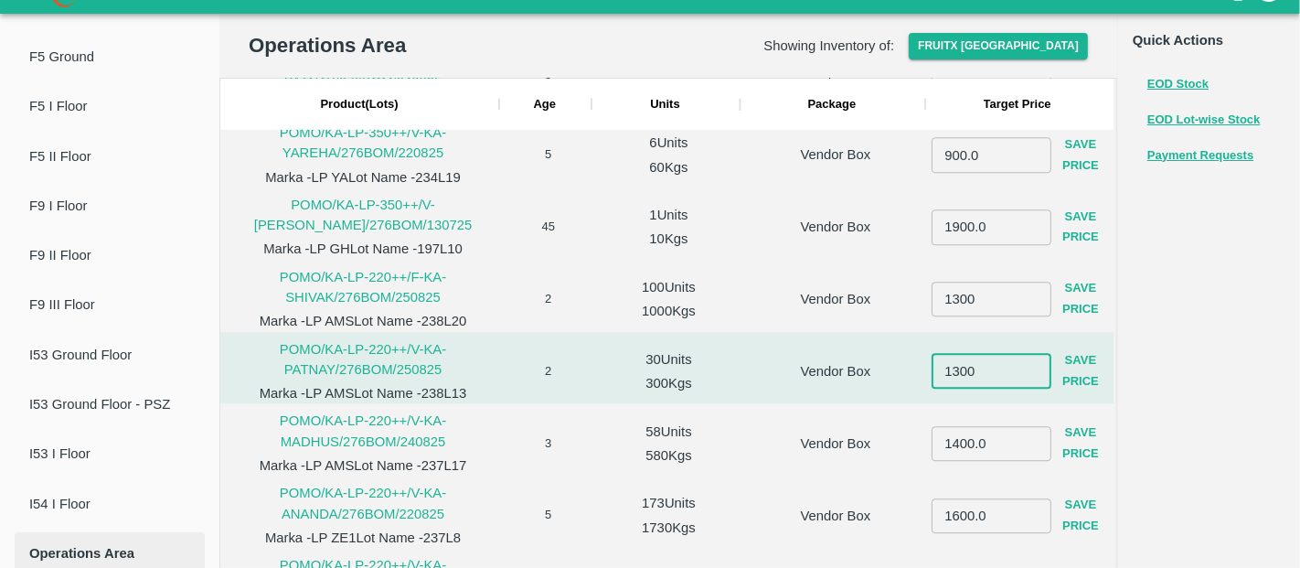
type input "1300"
click at [1067, 379] on button "Save Price" at bounding box center [1080, 372] width 59 height 53
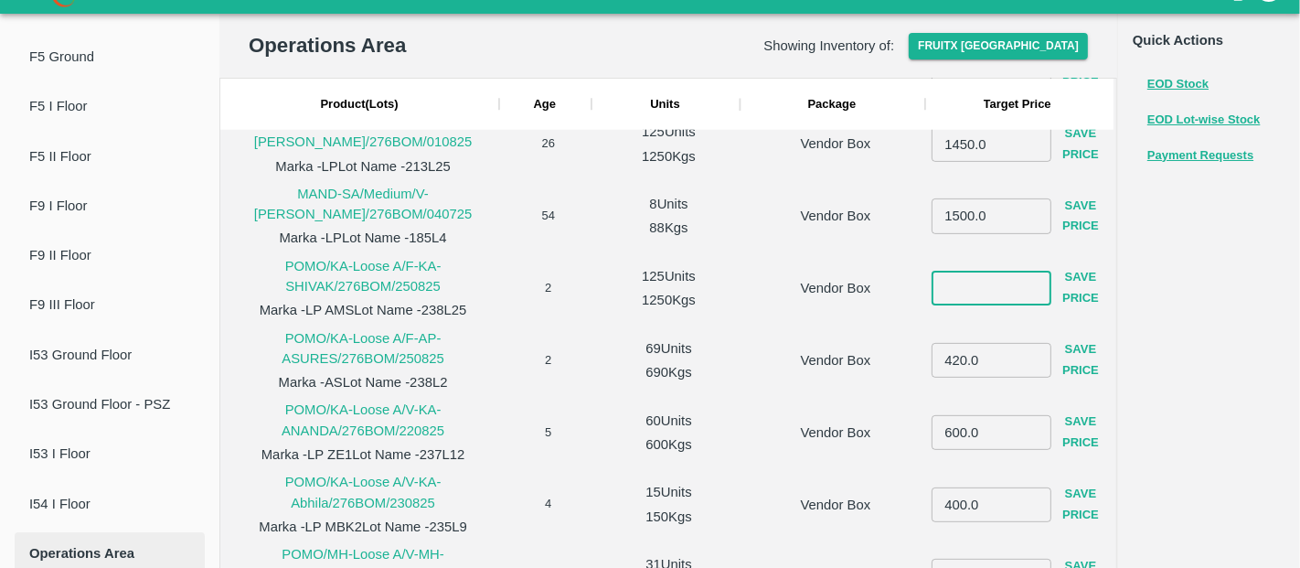
click at [954, 303] on input "number" at bounding box center [992, 288] width 120 height 35
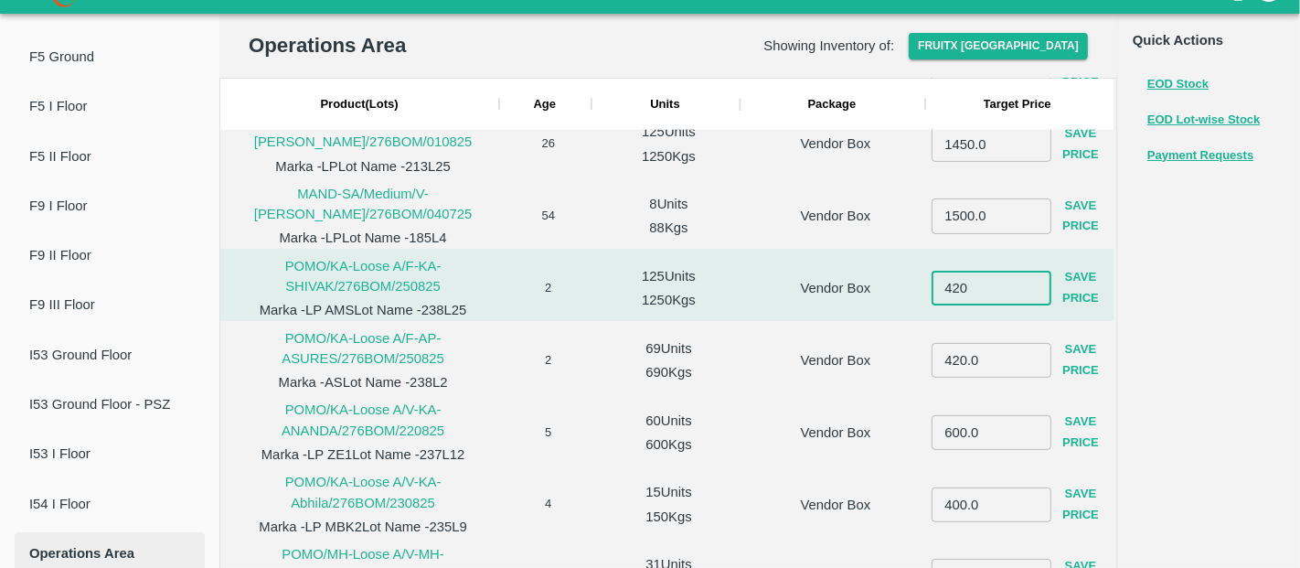
type input "420"
click at [1070, 288] on button "Save Price" at bounding box center [1080, 288] width 59 height 53
